Goal: Transaction & Acquisition: Purchase product/service

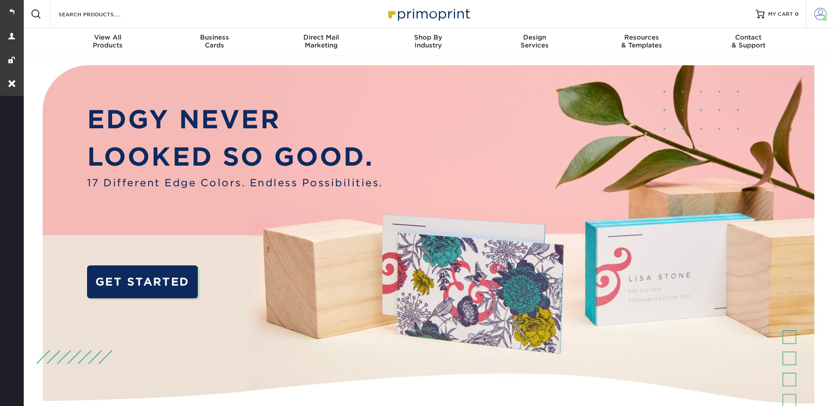
click at [820, 10] on span at bounding box center [821, 14] width 12 height 12
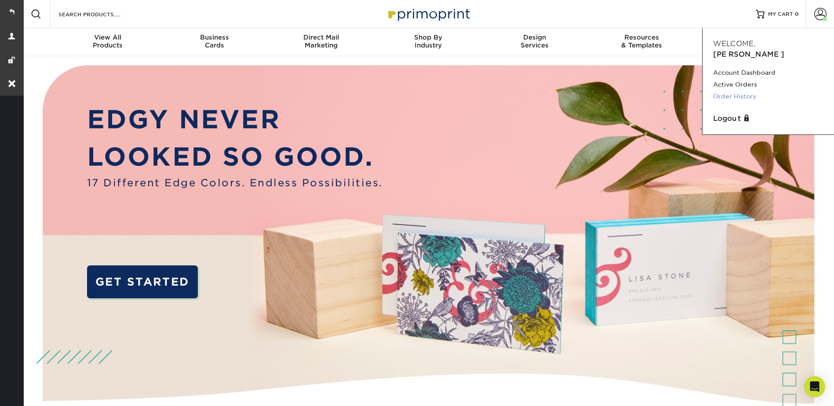
click at [741, 91] on link "Order History" at bounding box center [768, 97] width 110 height 12
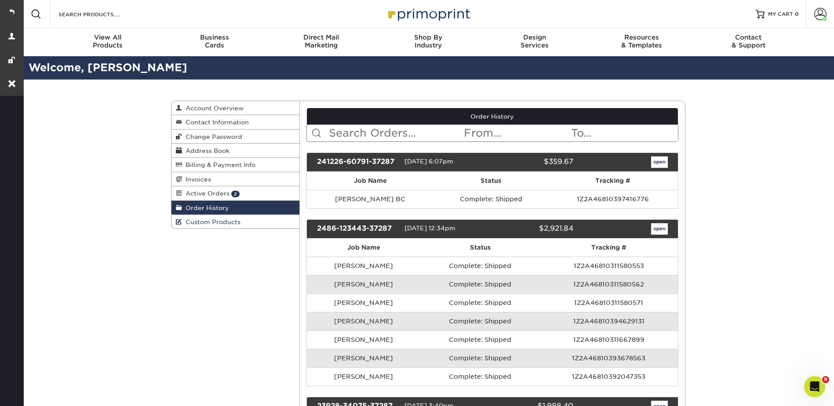
click at [230, 220] on span "Custom Products" at bounding box center [211, 222] width 58 height 7
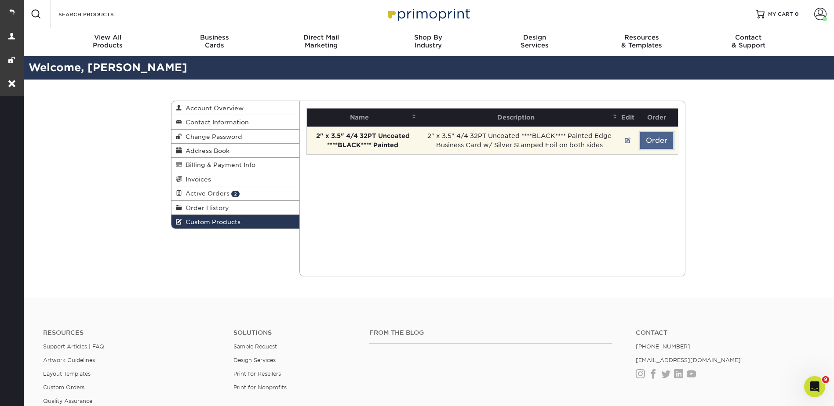
click at [658, 141] on button "Order" at bounding box center [656, 140] width 33 height 17
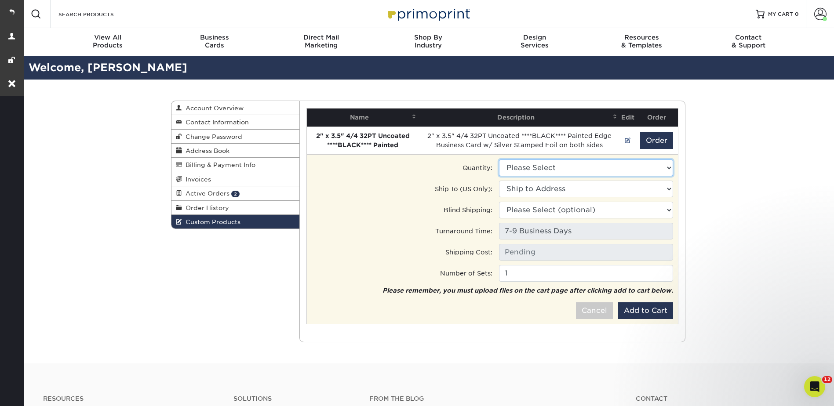
click at [541, 164] on select "Please Select 250 - $347.00" at bounding box center [586, 168] width 174 height 17
select select "0"
click at [499, 160] on select "Please Select 250 - $347.00" at bounding box center [586, 168] width 174 height 17
type input "Ground: $13.54"
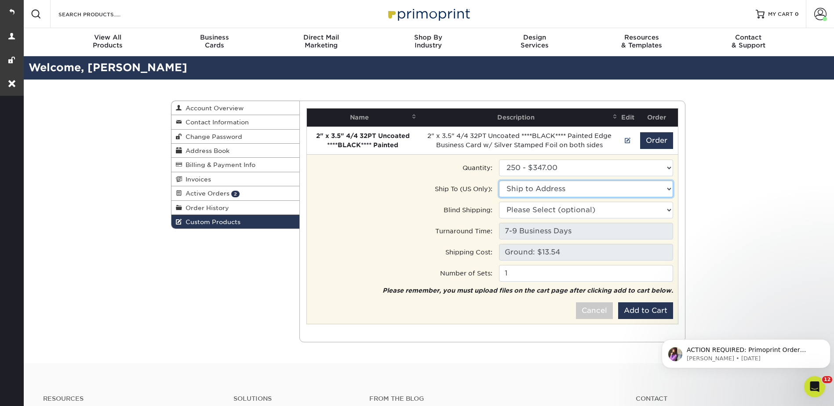
click at [528, 187] on select "Ship to Address 6698 Via Regina, Boca Raton, FL 8208 S Interport Blvd, Englewoo…" at bounding box center [586, 189] width 174 height 17
select select "243355"
click at [499, 181] on select "Ship to Address Dimitry • 6698 Via Regina, Boca Raton, FL Work • 8208 S Interpo…" at bounding box center [586, 189] width 174 height 17
click at [630, 312] on button "Add to Cart" at bounding box center [645, 311] width 55 height 17
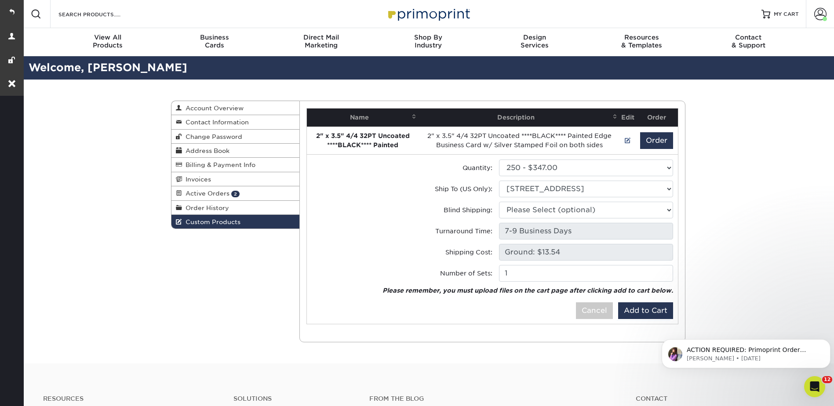
click at [772, 121] on div "Custom Products Account Overview Contact Information Change Password Address Bo…" at bounding box center [428, 222] width 812 height 284
click at [770, 11] on div at bounding box center [766, 14] width 9 height 9
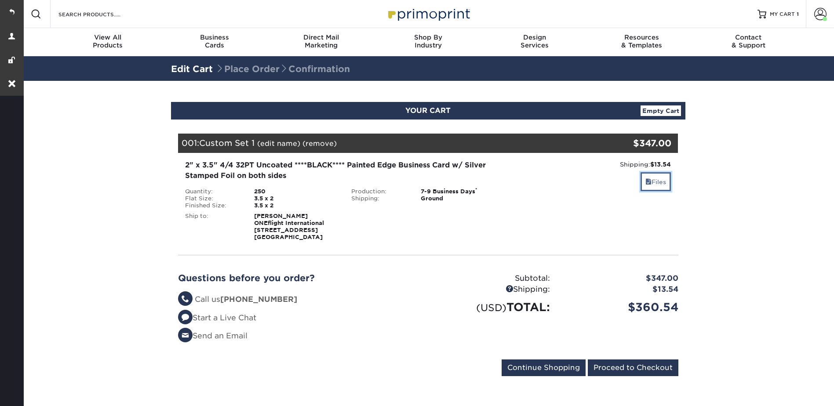
click at [648, 183] on span at bounding box center [649, 182] width 6 height 7
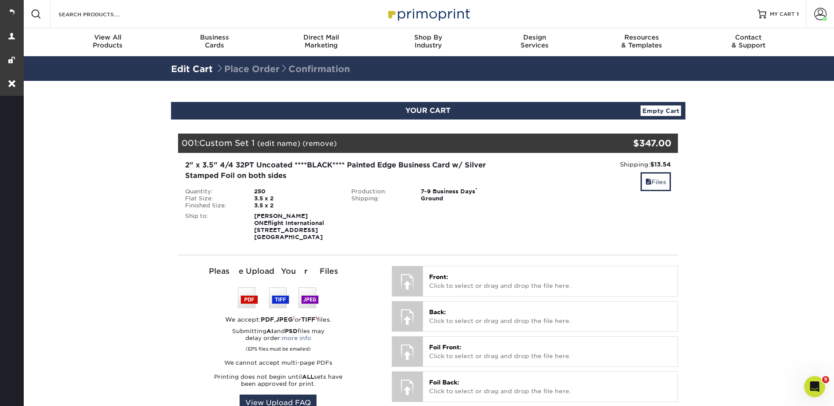
click at [272, 142] on link "(edit name)" at bounding box center [278, 143] width 43 height 8
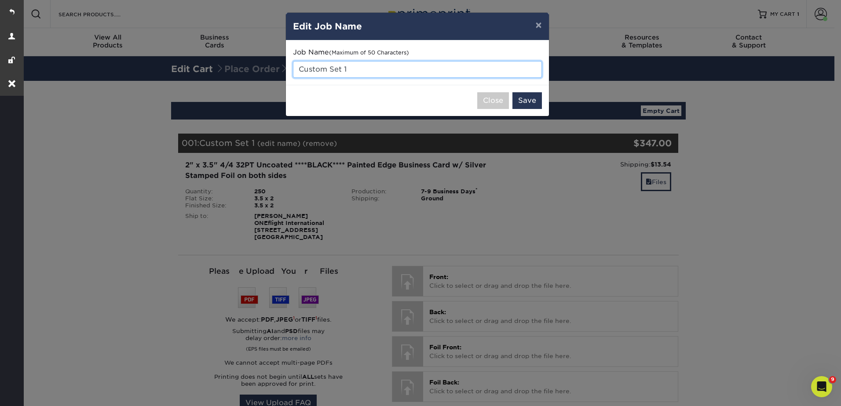
drag, startPoint x: 296, startPoint y: 66, endPoint x: 352, endPoint y: 66, distance: 55.9
click at [352, 66] on input "Custom Set 1" at bounding box center [417, 69] width 249 height 17
paste input "David Cerise"
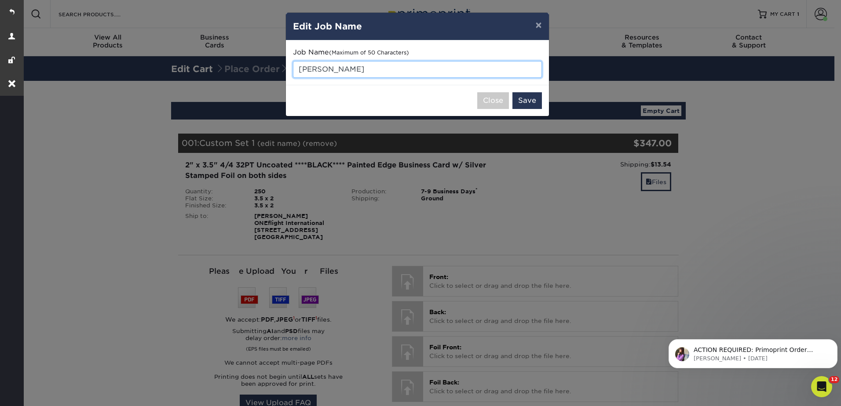
type input "David Cerise"
click at [566, 218] on div "× Edit Job Name Job Name (Maximum of 50 Characters) David Cerise Close Save" at bounding box center [420, 203] width 841 height 406
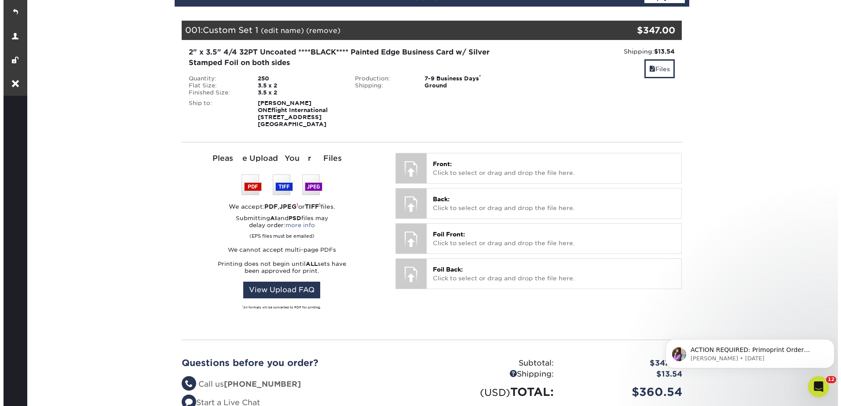
scroll to position [44, 0]
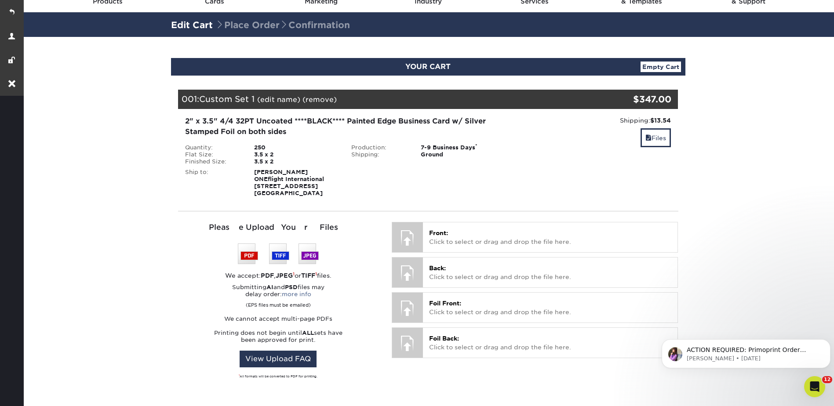
click at [280, 96] on link "(edit name)" at bounding box center [278, 99] width 43 height 8
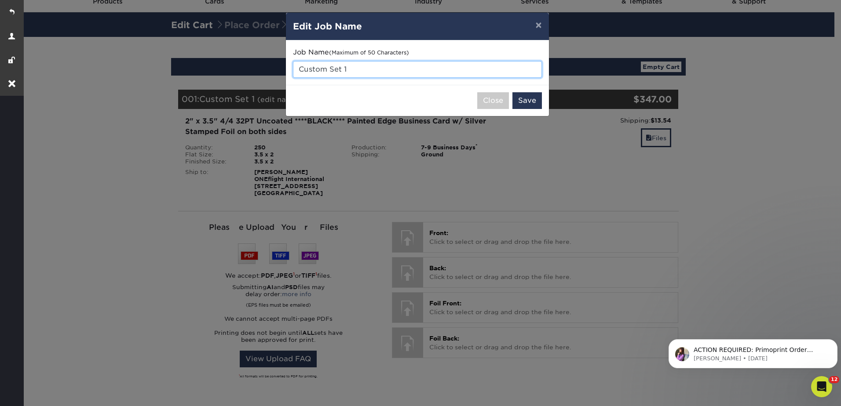
drag, startPoint x: 350, startPoint y: 69, endPoint x: 280, endPoint y: 69, distance: 69.9
click at [280, 69] on div "× Edit Job Name Job Name (Maximum of 50 Characters) Custom Set 1 Close Save" at bounding box center [420, 203] width 841 height 406
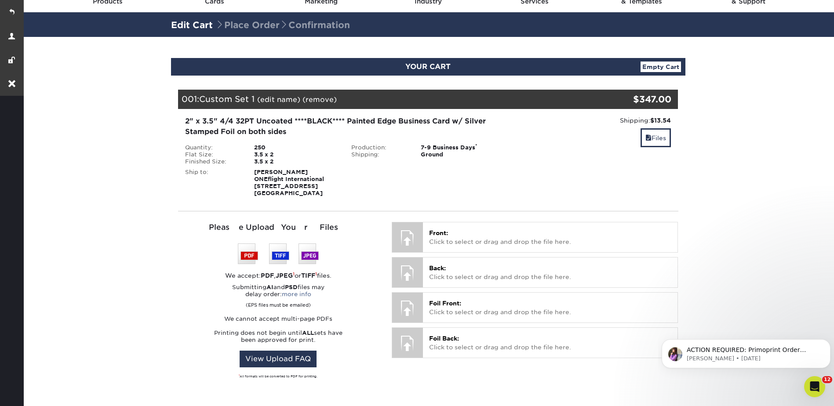
click at [272, 94] on div "001: Custom Set 1 (edit name) (remove) Are you sure you want to remove this pro…" at bounding box center [386, 99] width 417 height 19
click at [278, 102] on link "(edit name)" at bounding box center [278, 99] width 43 height 8
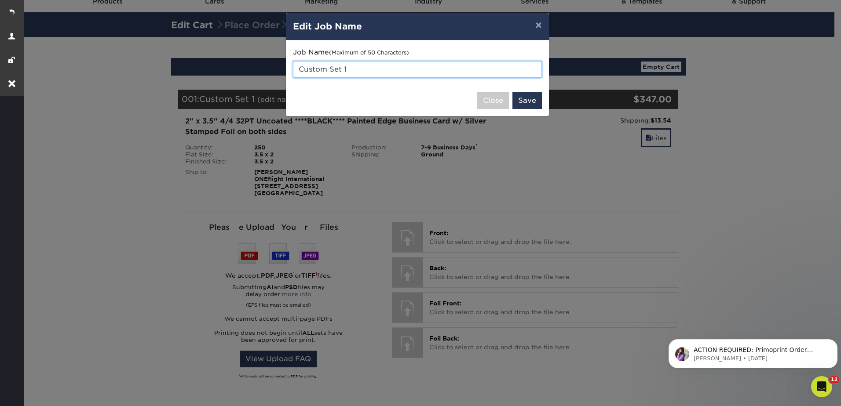
drag, startPoint x: 303, startPoint y: 69, endPoint x: 351, endPoint y: 65, distance: 47.2
click at [351, 65] on input "Custom Set 1" at bounding box center [417, 69] width 249 height 17
paste input "David Cerise"
type input "David Cerise - typsetting"
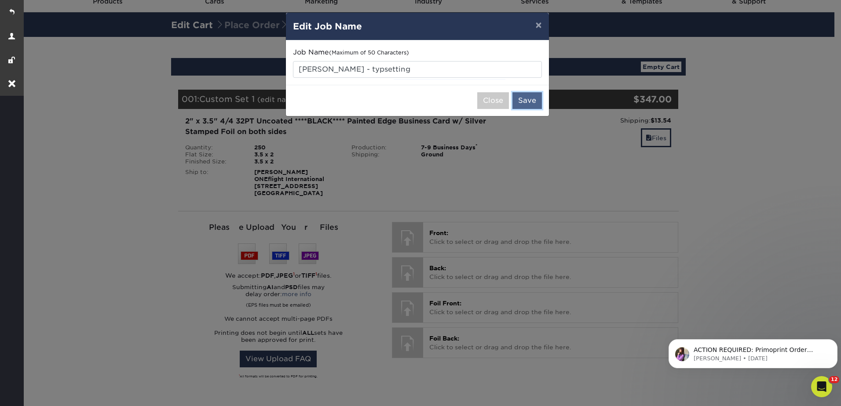
click at [527, 99] on button "Save" at bounding box center [526, 100] width 29 height 17
